Goal: Navigation & Orientation: Find specific page/section

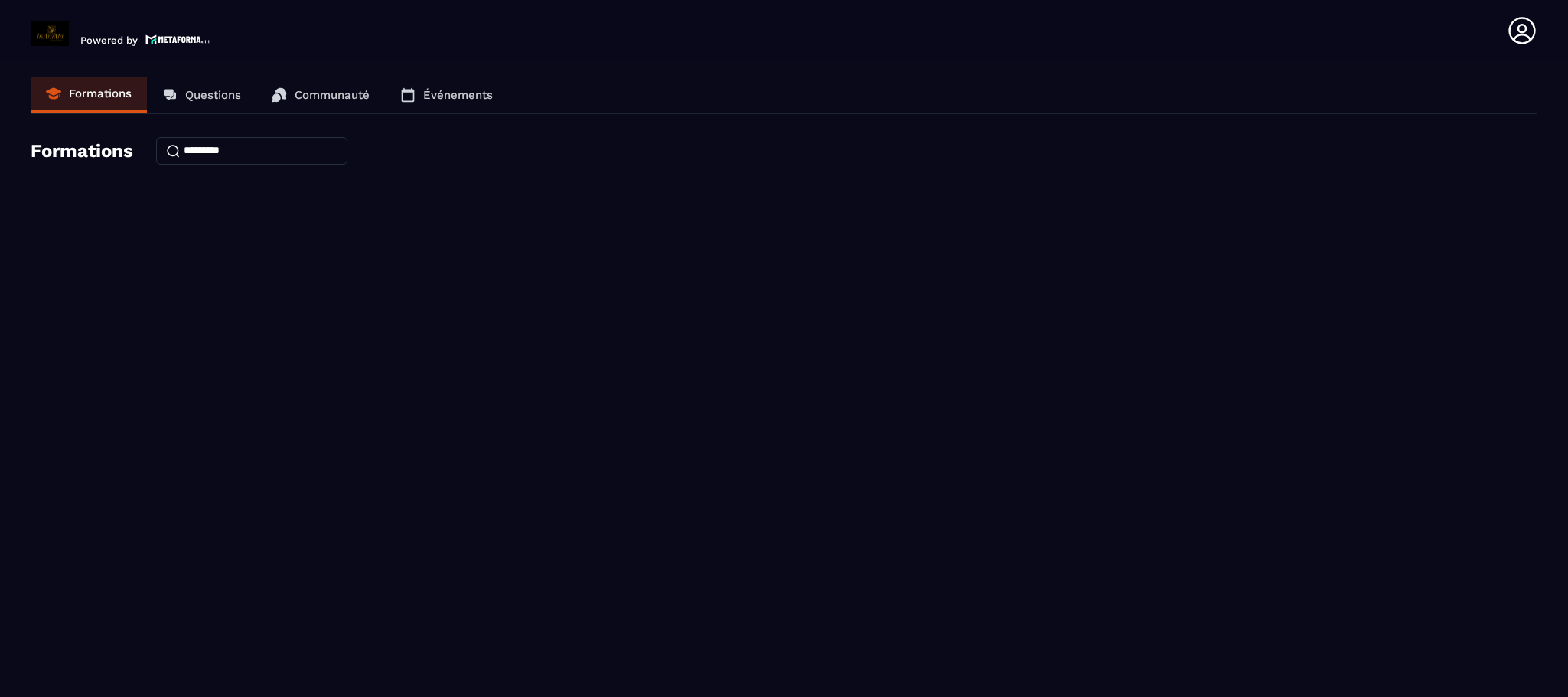
click at [207, 88] on p "Questions" at bounding box center [213, 95] width 56 height 14
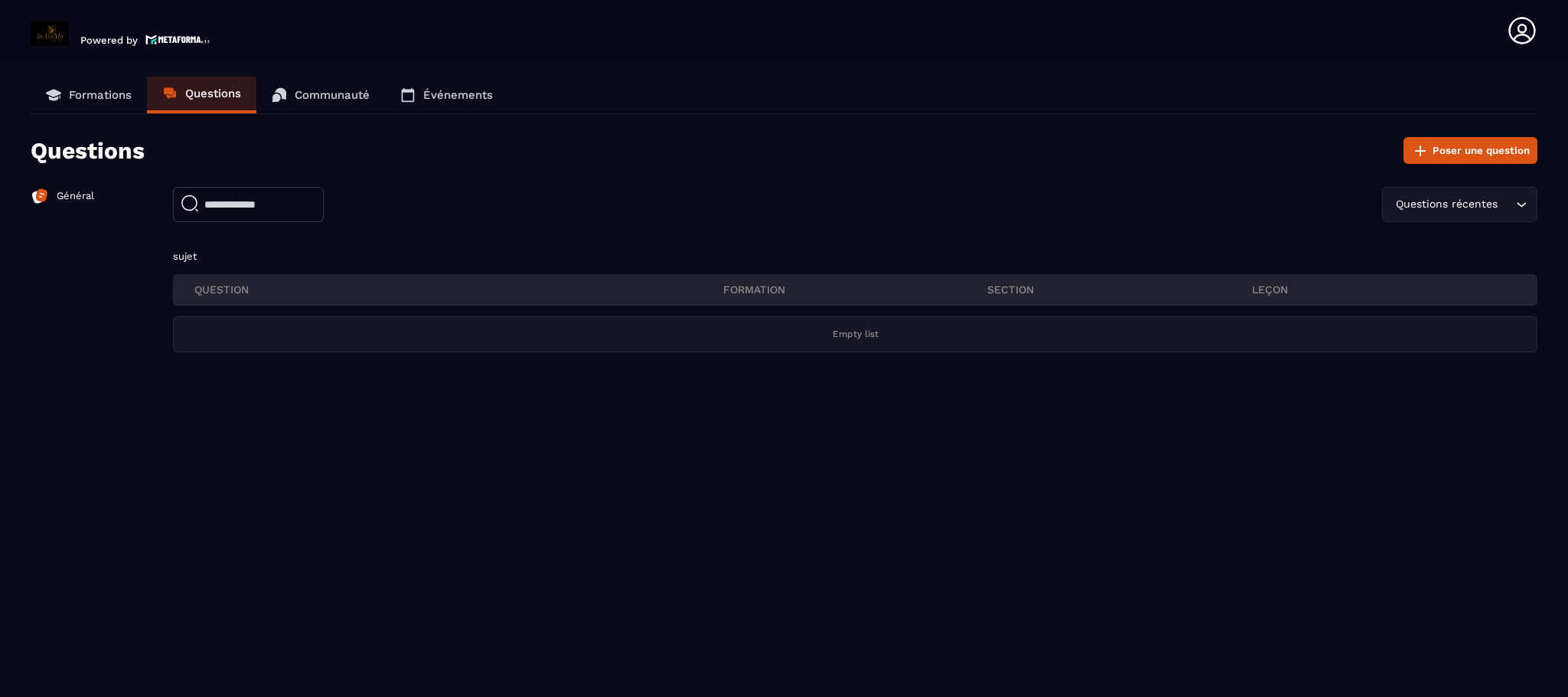
click at [345, 101] on link "Communauté" at bounding box center [320, 95] width 128 height 37
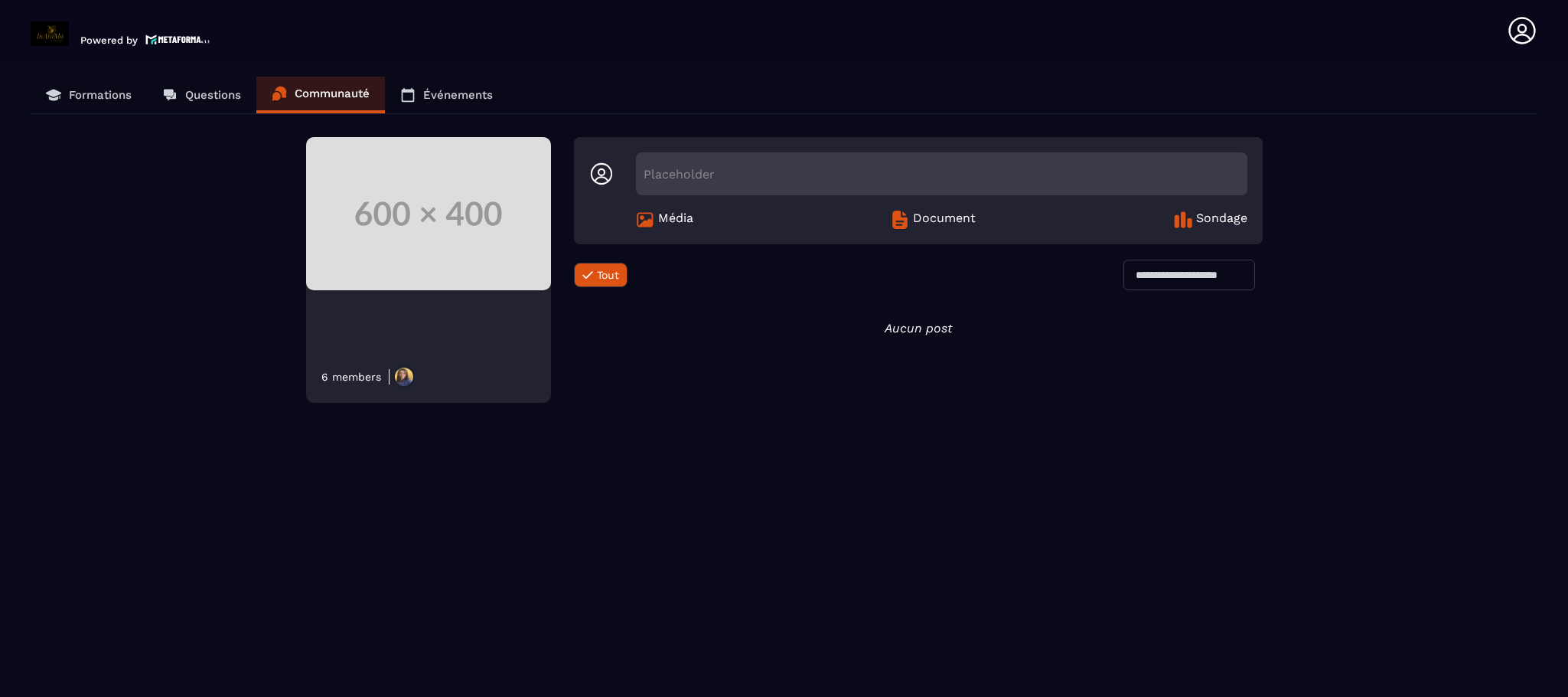
click at [485, 103] on link "Événements" at bounding box center [446, 95] width 123 height 37
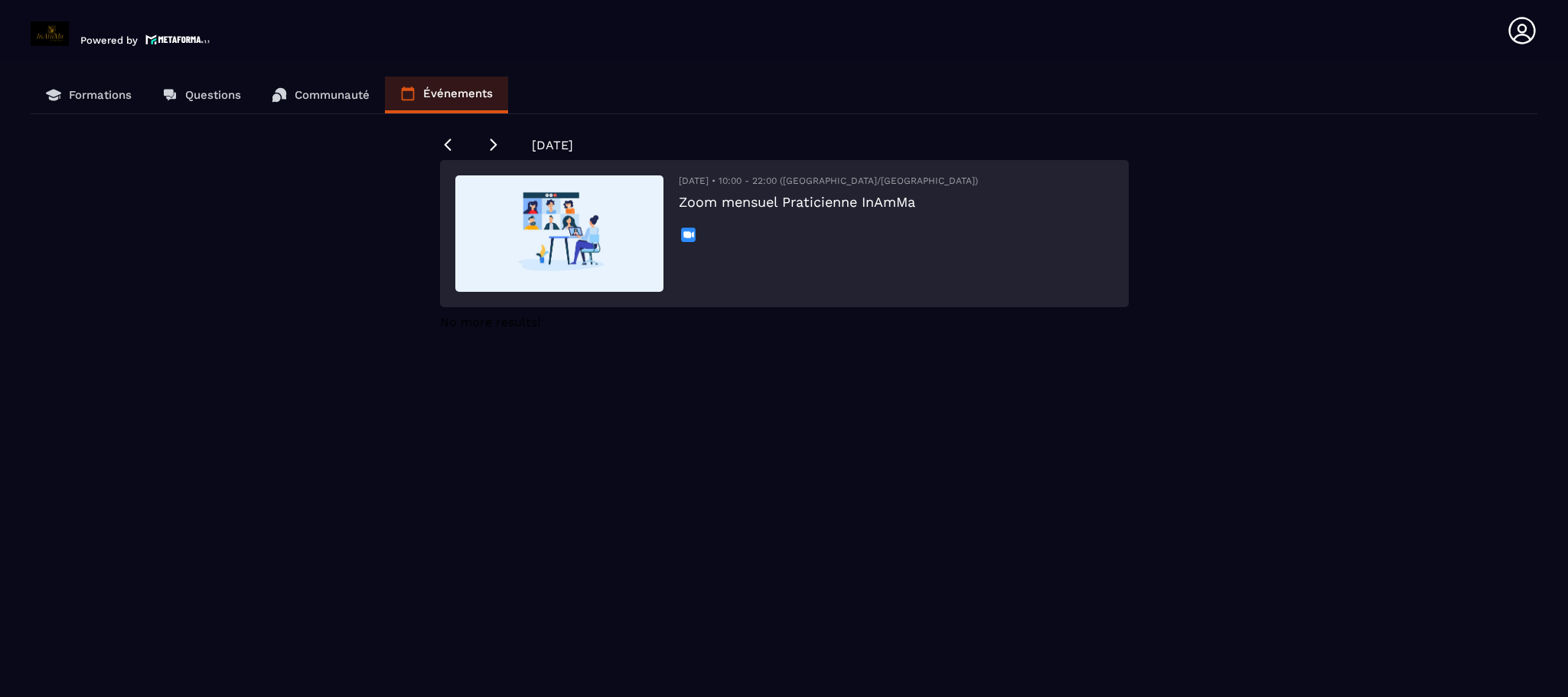
click at [320, 102] on link "Communauté" at bounding box center [320, 95] width 128 height 37
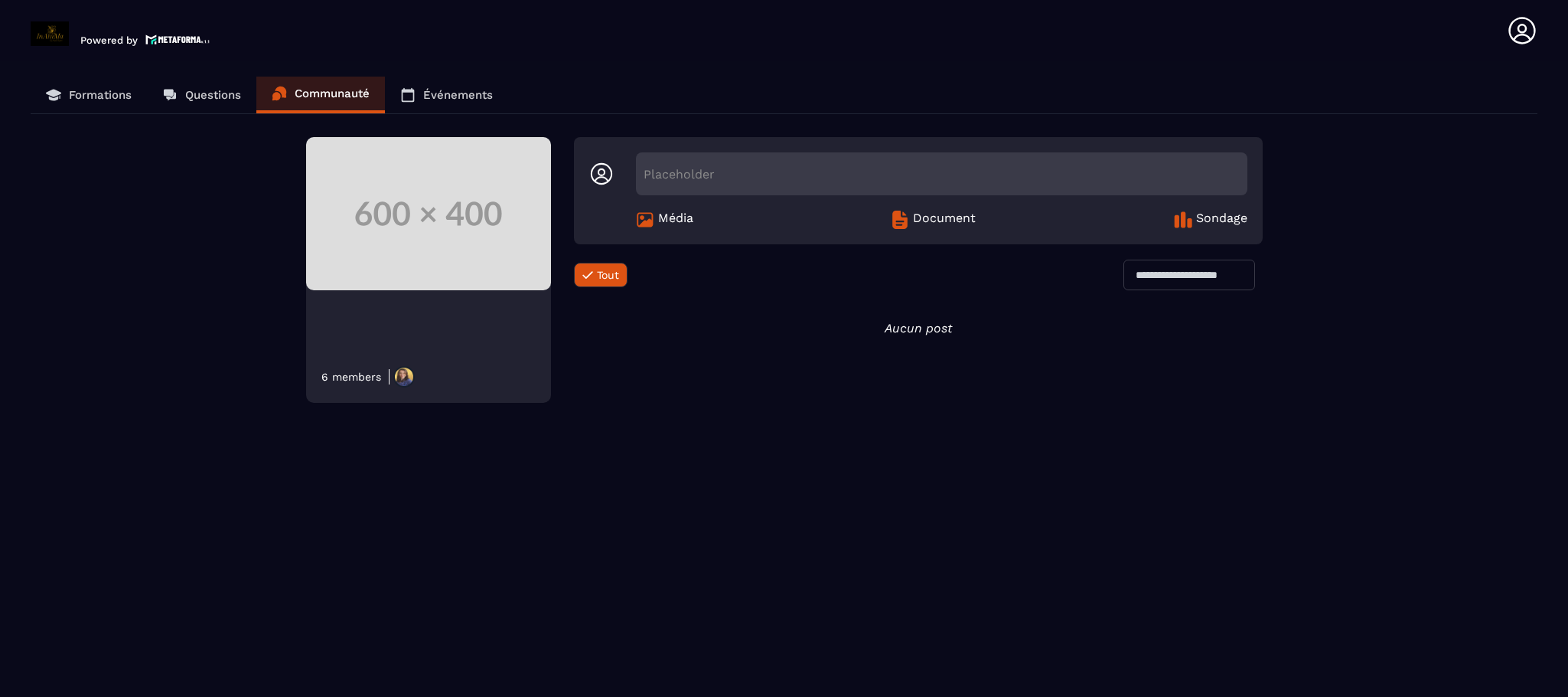
click at [127, 94] on p "Formations" at bounding box center [100, 95] width 63 height 14
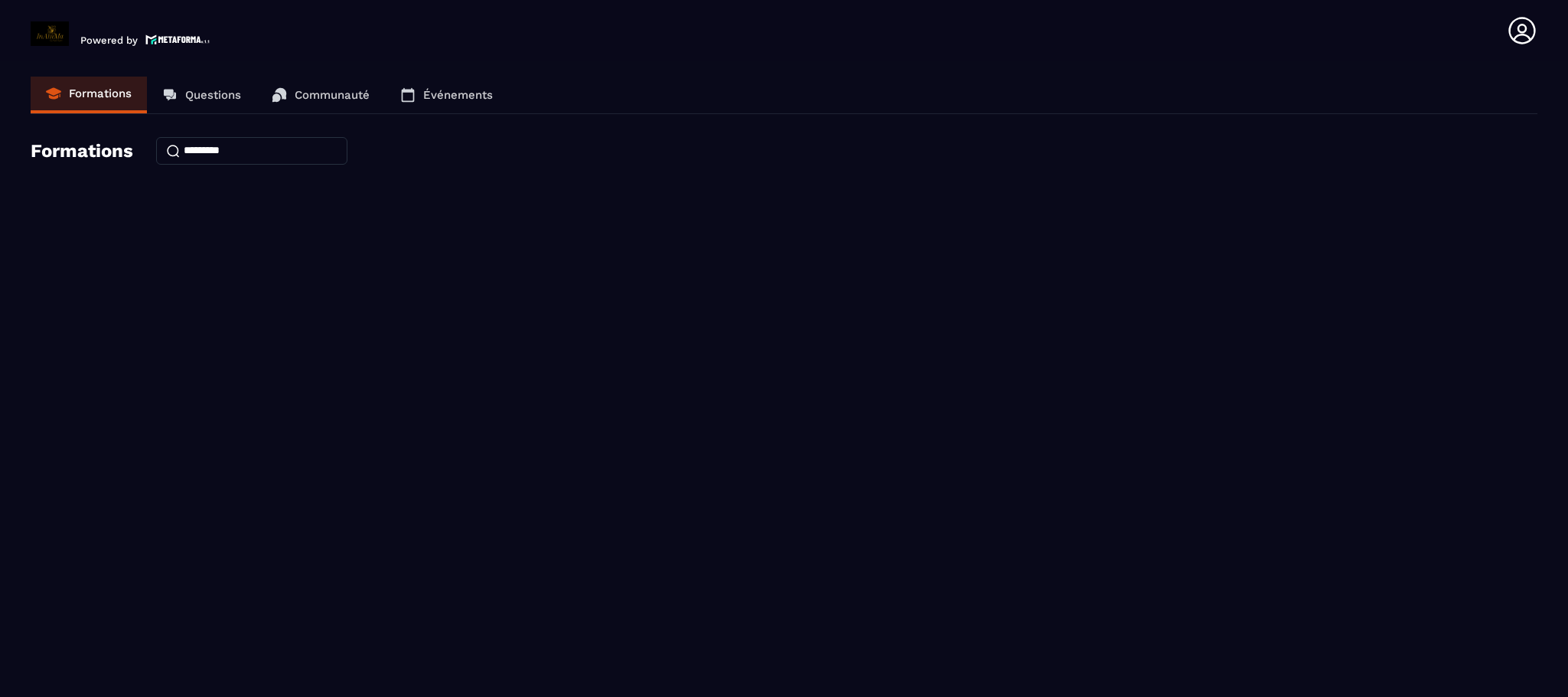
click at [351, 88] on p "Communauté" at bounding box center [332, 95] width 75 height 14
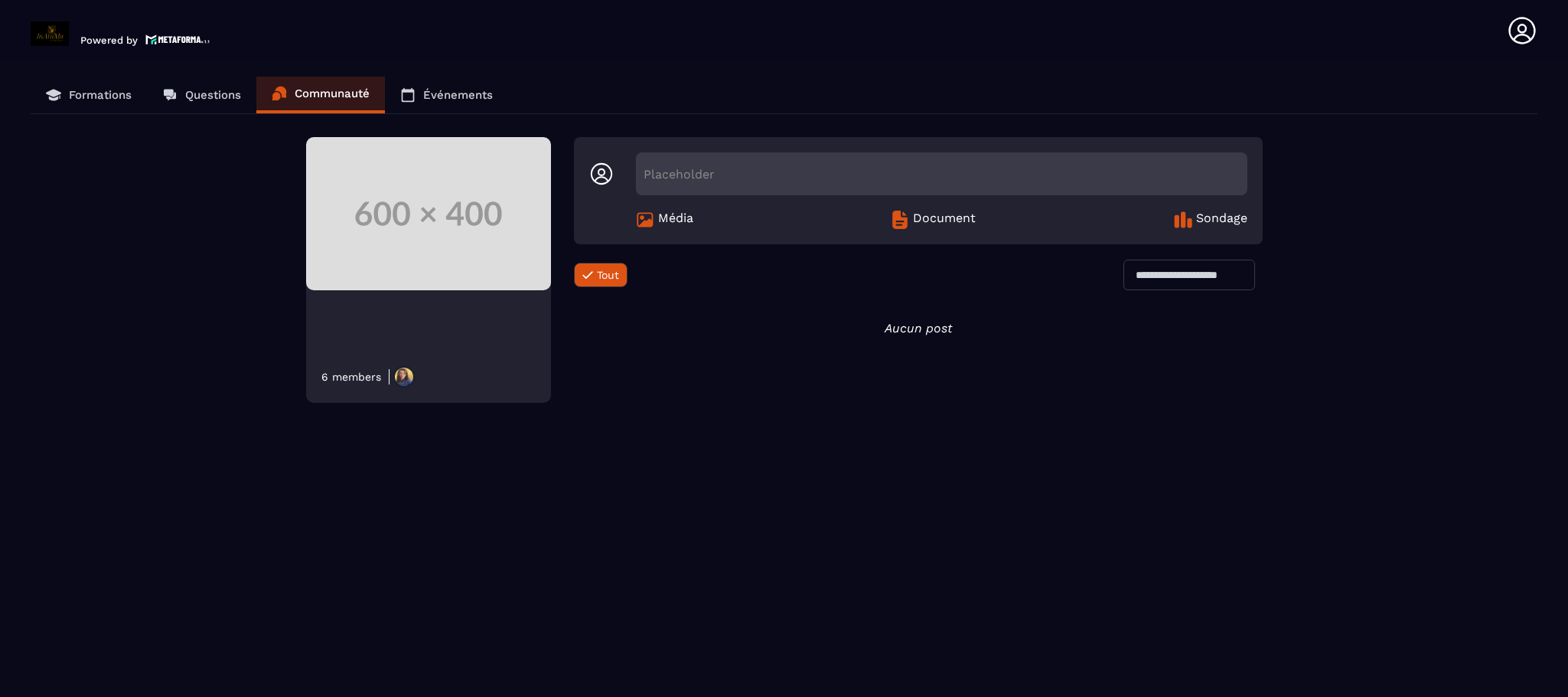
click at [1514, 28] on icon at bounding box center [1522, 31] width 31 height 31
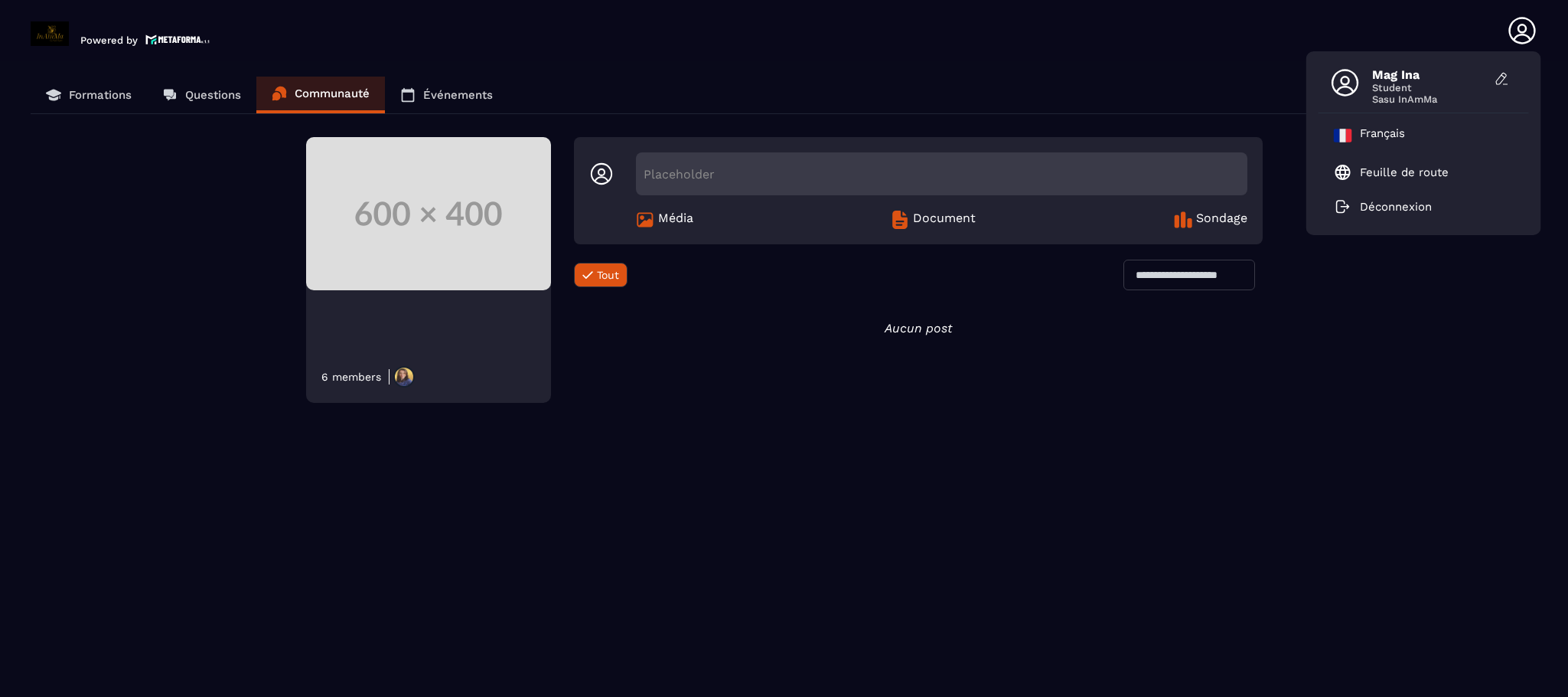
click at [496, 92] on link "Événements" at bounding box center [446, 95] width 123 height 37
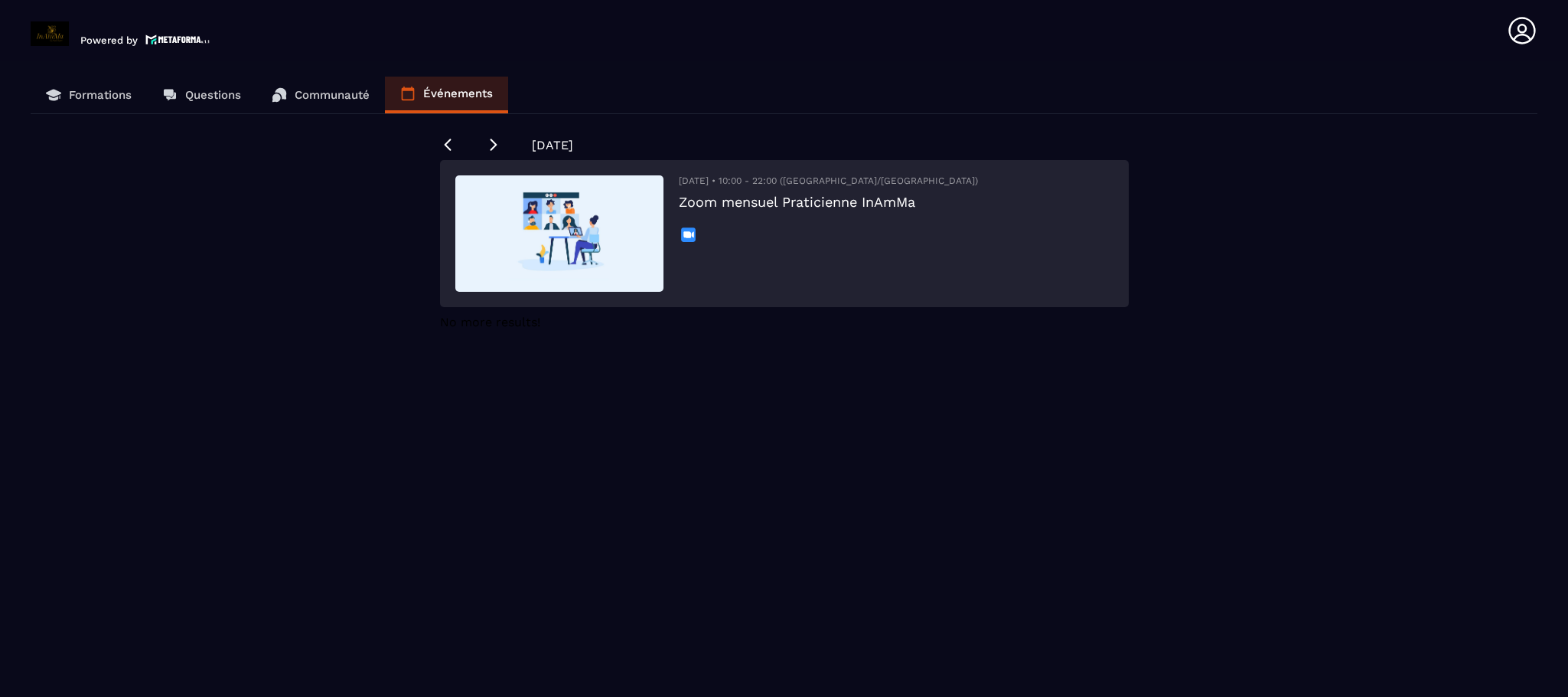
click at [1518, 17] on header "Powered by Mag Ina [EMAIL_ADDRESS][DOMAIN_NAME] Formations Questions Communauté…" at bounding box center [784, 31] width 1568 height 61
click at [1518, 23] on icon at bounding box center [1522, 31] width 31 height 31
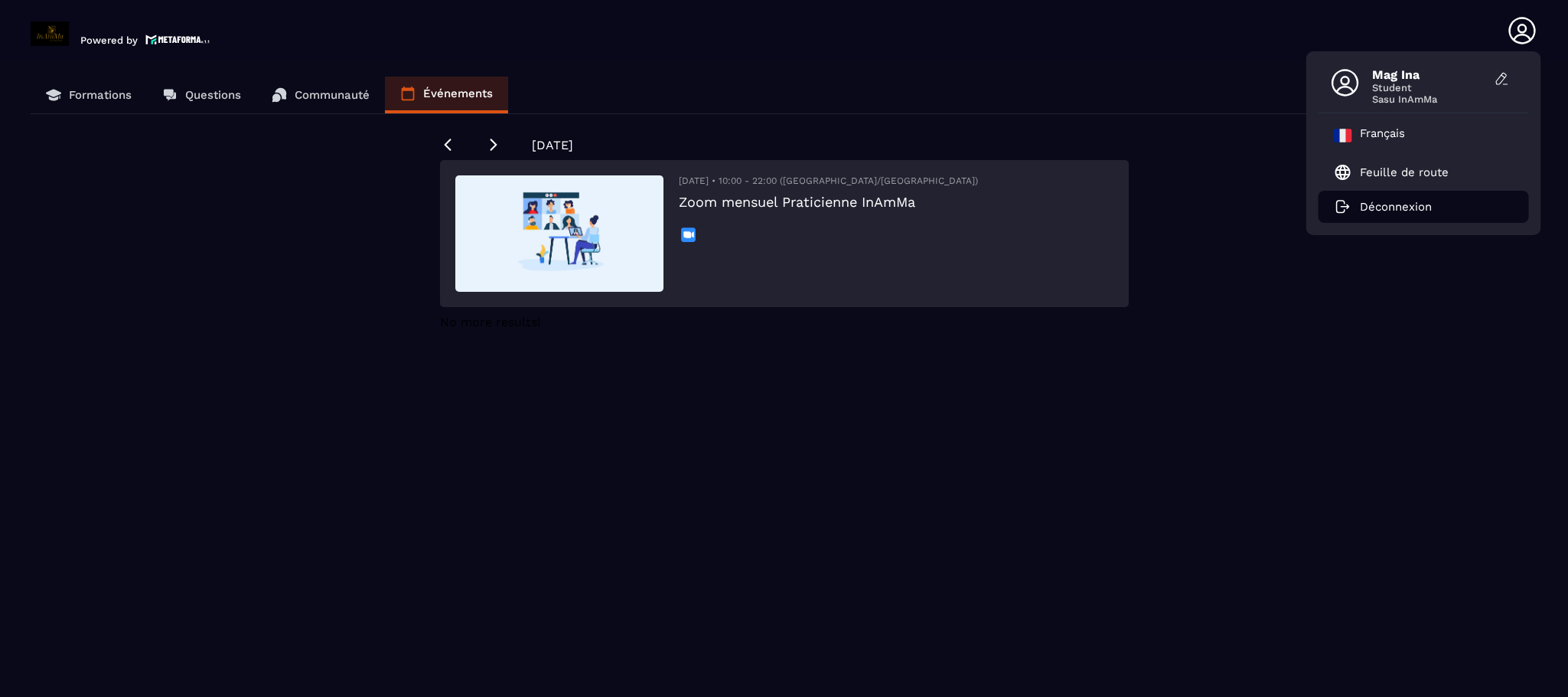
click at [1360, 203] on p "Déconnexion" at bounding box center [1396, 207] width 72 height 14
